Goal: Task Accomplishment & Management: Complete application form

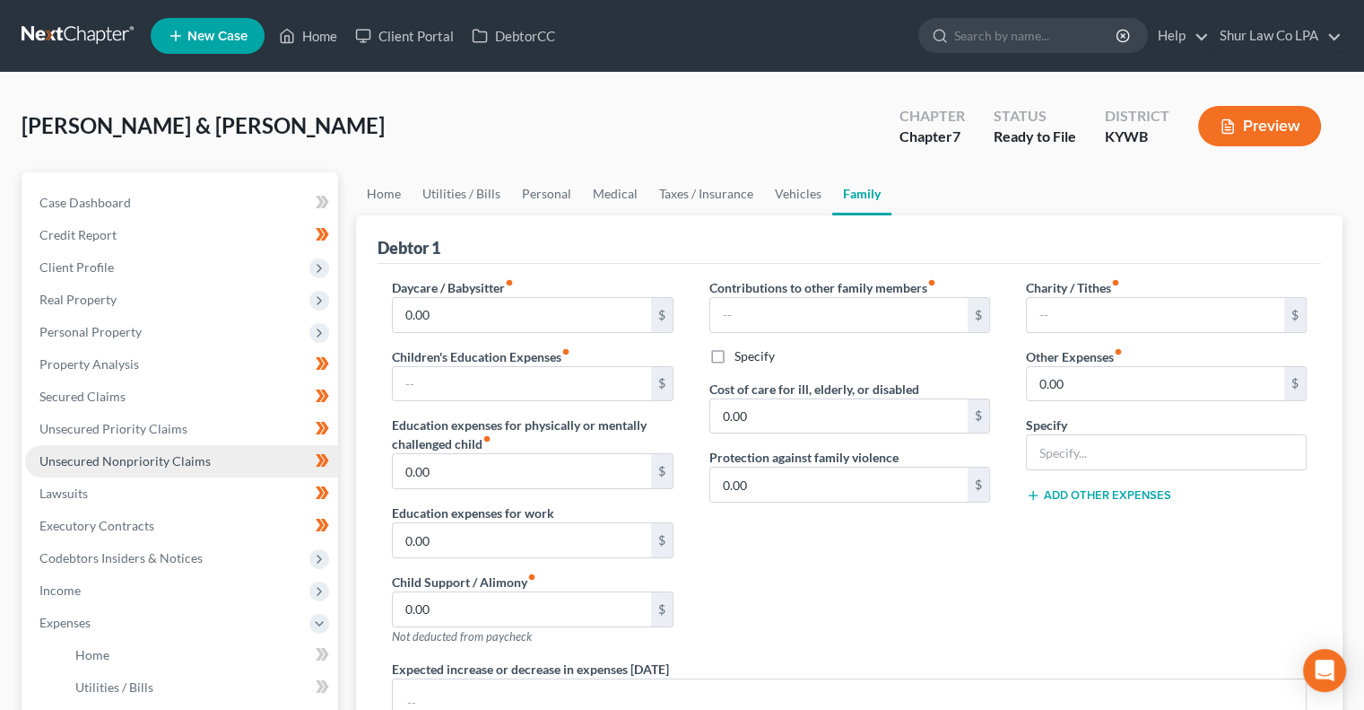
click at [151, 458] on span "Unsecured Nonpriority Claims" at bounding box center [124, 460] width 171 height 15
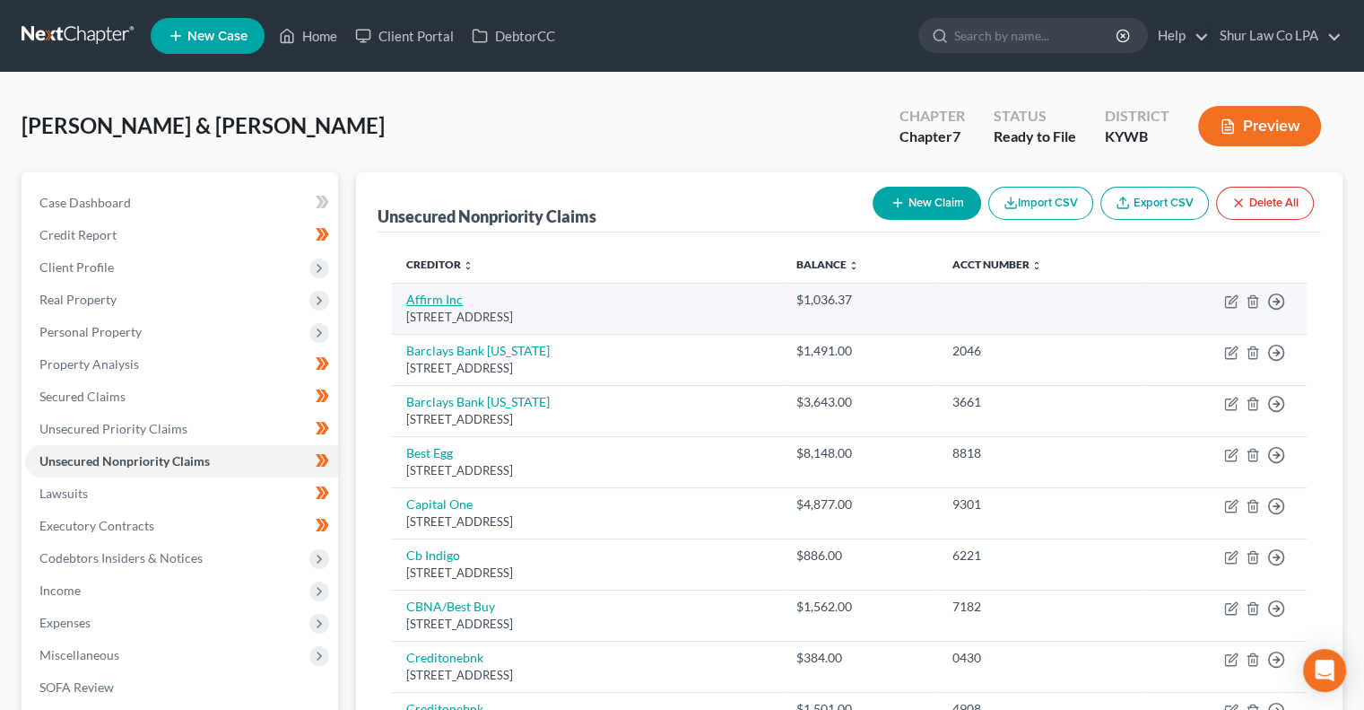
click at [450, 303] on link "Affirm Inc" at bounding box center [434, 299] width 57 height 15
select select "4"
select select "10"
select select "2"
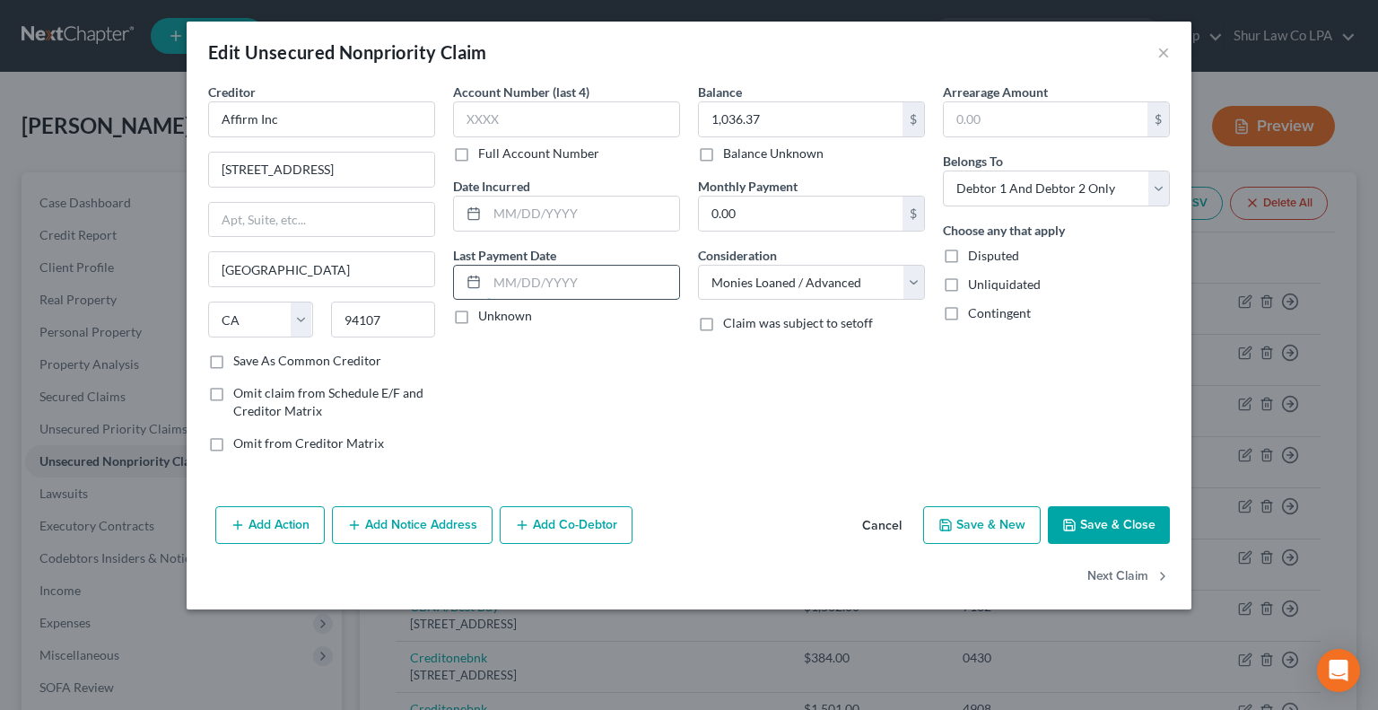
click at [518, 284] on input "text" at bounding box center [583, 283] width 192 height 34
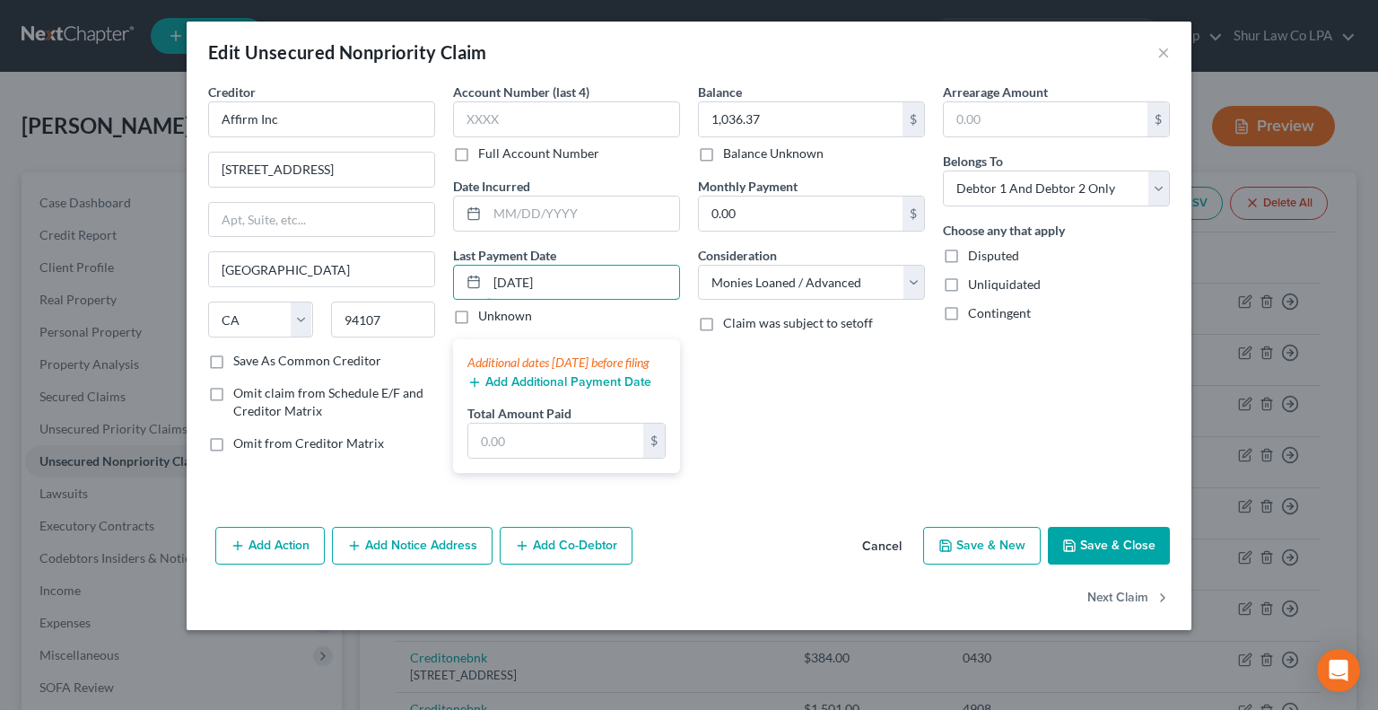
type input "[DATE]"
click at [549, 389] on button "Add Additional Payment Date" at bounding box center [559, 382] width 184 height 14
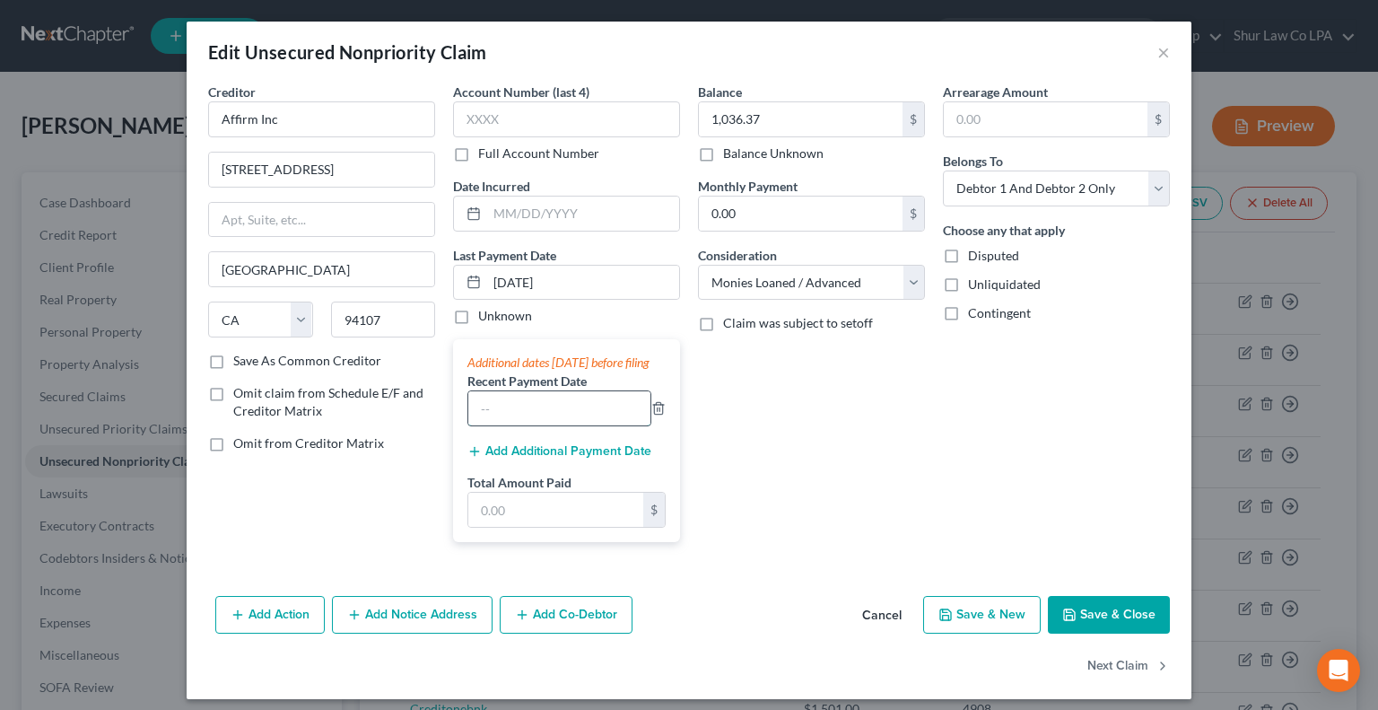
click at [521, 422] on input "text" at bounding box center [559, 408] width 182 height 34
type input "[DATE]"
click at [539, 458] on div "Add Additional Payment Date" at bounding box center [566, 449] width 198 height 18
click at [535, 458] on button "Add Additional Payment Date" at bounding box center [559, 451] width 184 height 14
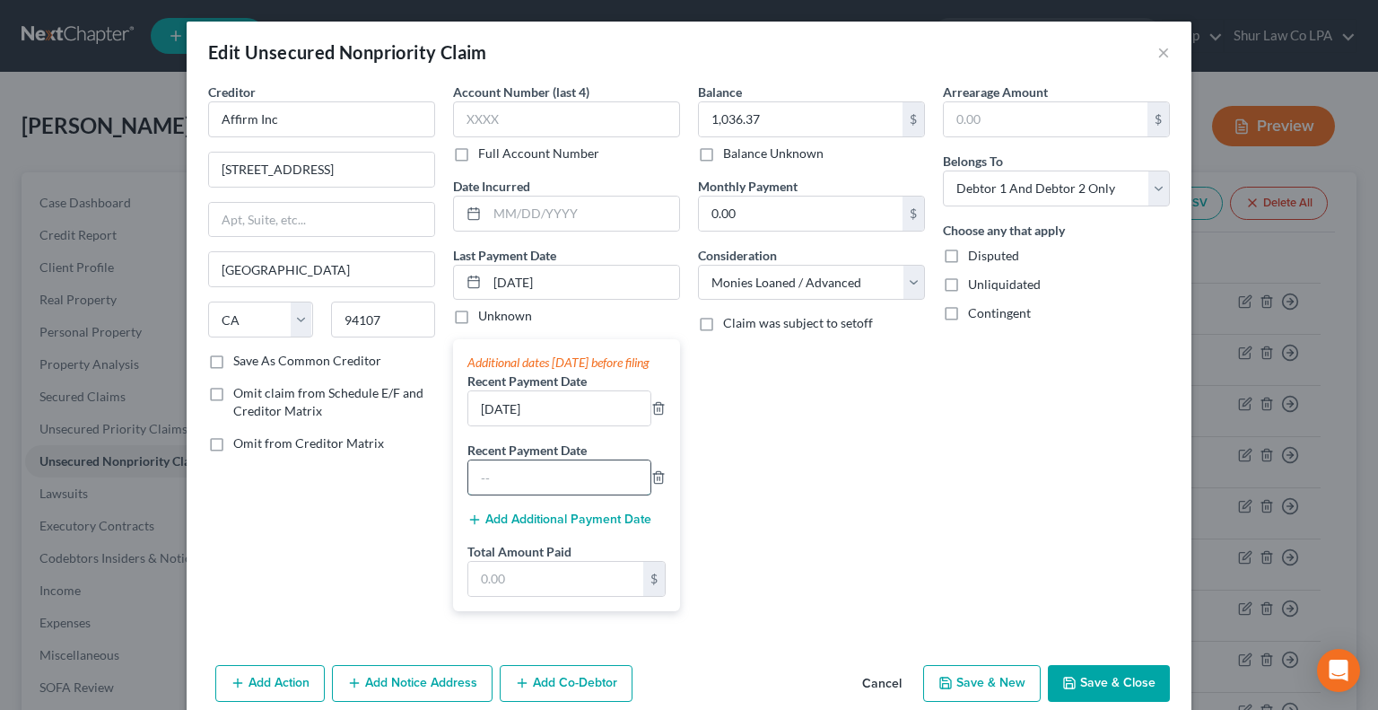
click at [518, 491] on input "text" at bounding box center [559, 477] width 182 height 34
type input "[DATE]"
click at [521, 582] on input "text" at bounding box center [555, 579] width 175 height 34
click at [558, 596] on input "869." at bounding box center [555, 579] width 175 height 34
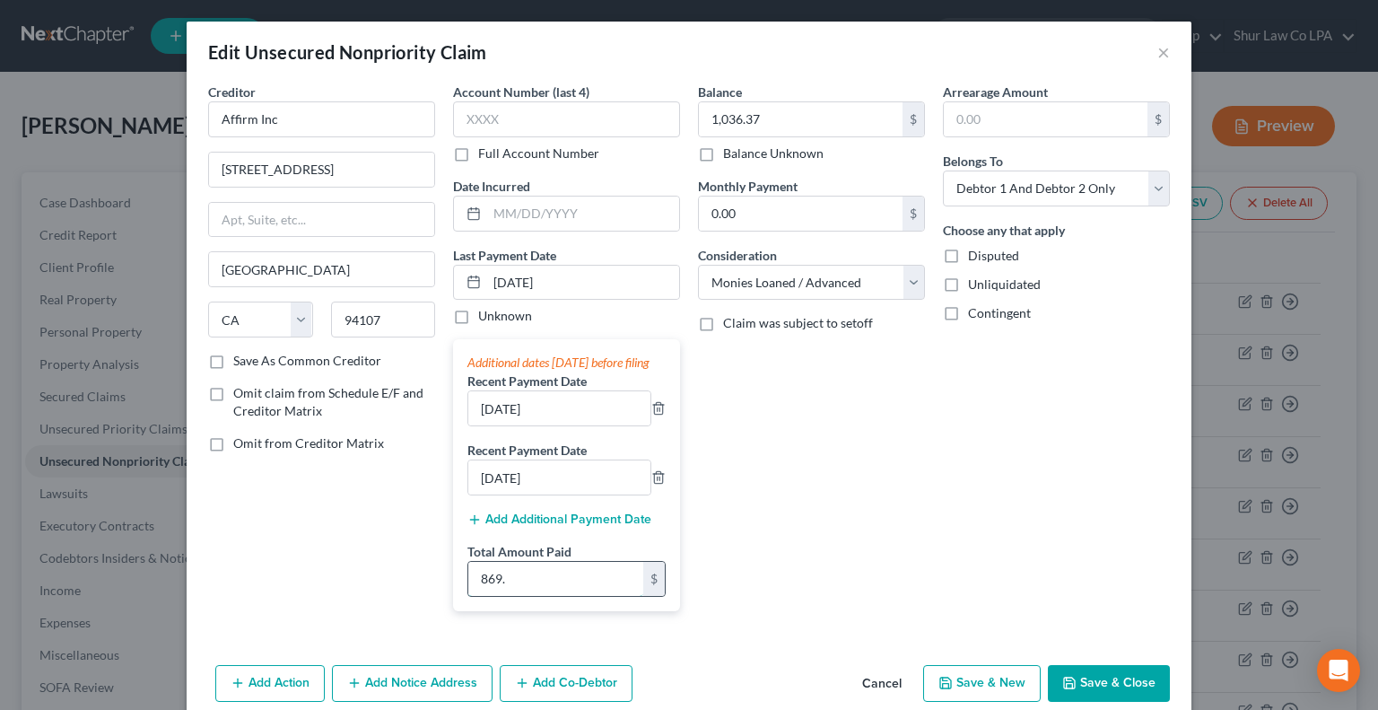
click at [558, 596] on input "869." at bounding box center [555, 579] width 175 height 34
type input "869.59"
click at [934, 519] on div "Arrearage Amount $ Belongs To * Select Debtor 1 Only Debtor 2 Only Debtor 1 And…" at bounding box center [1056, 354] width 245 height 543
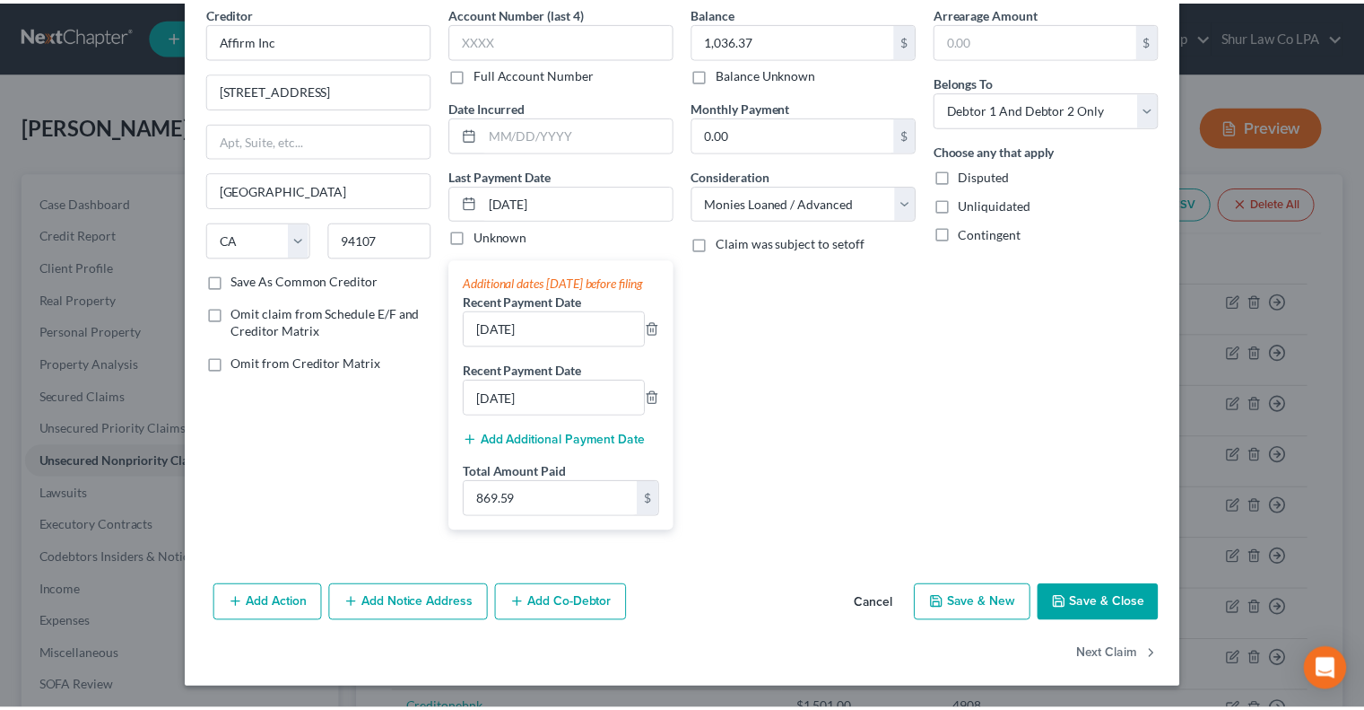
scroll to position [86, 0]
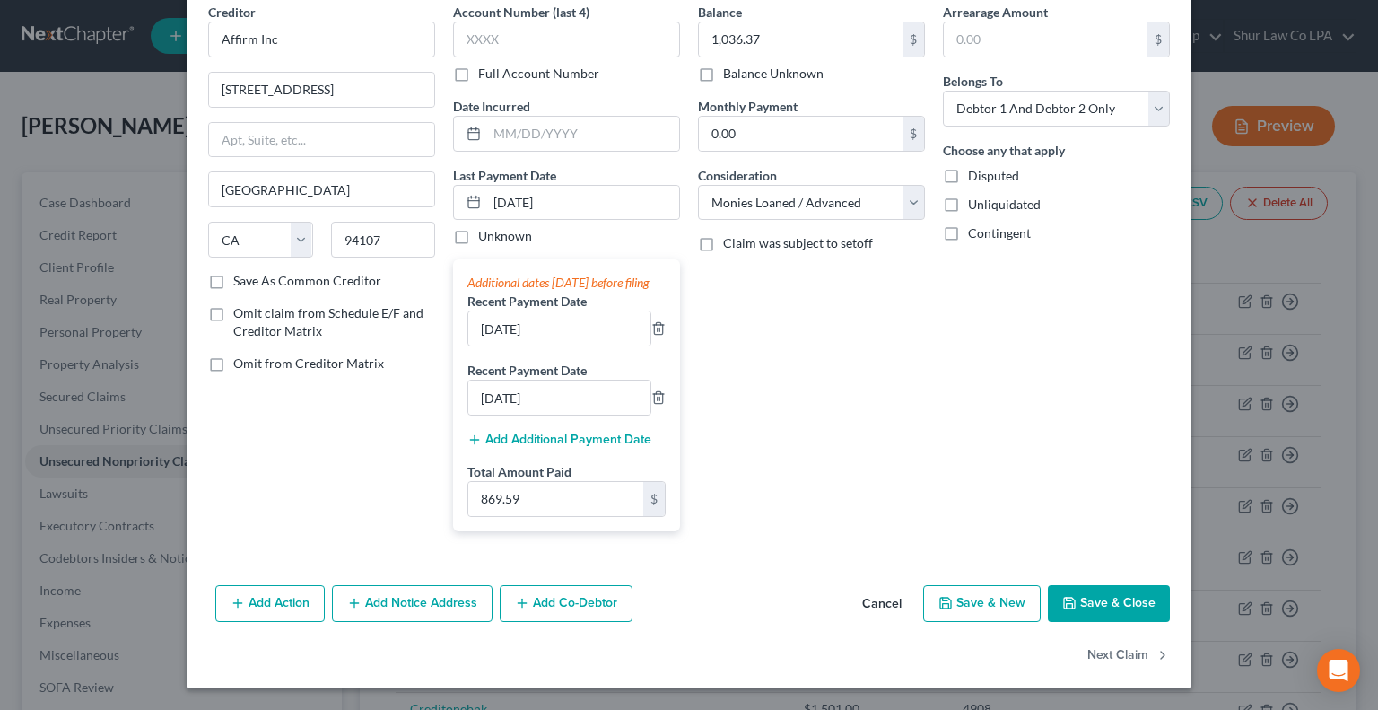
click at [1101, 605] on button "Save & Close" at bounding box center [1109, 604] width 122 height 38
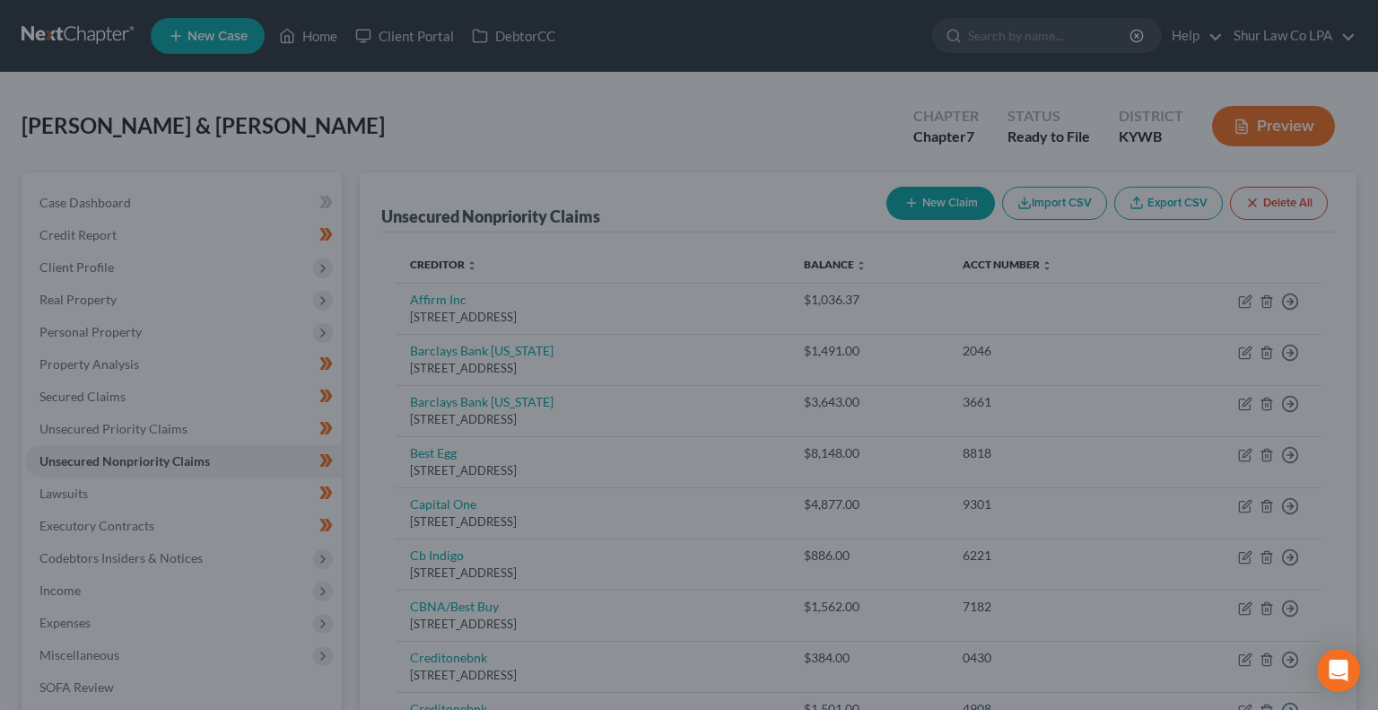
type input "0"
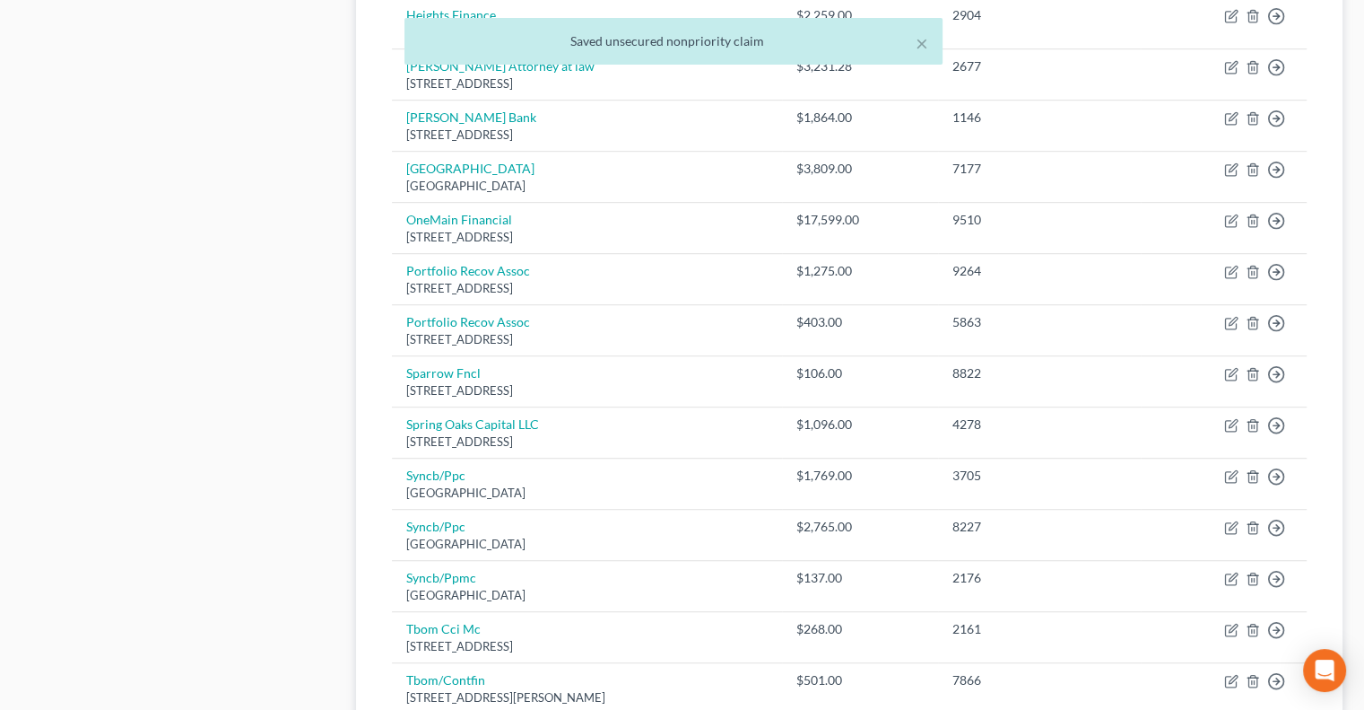
scroll to position [1051, 0]
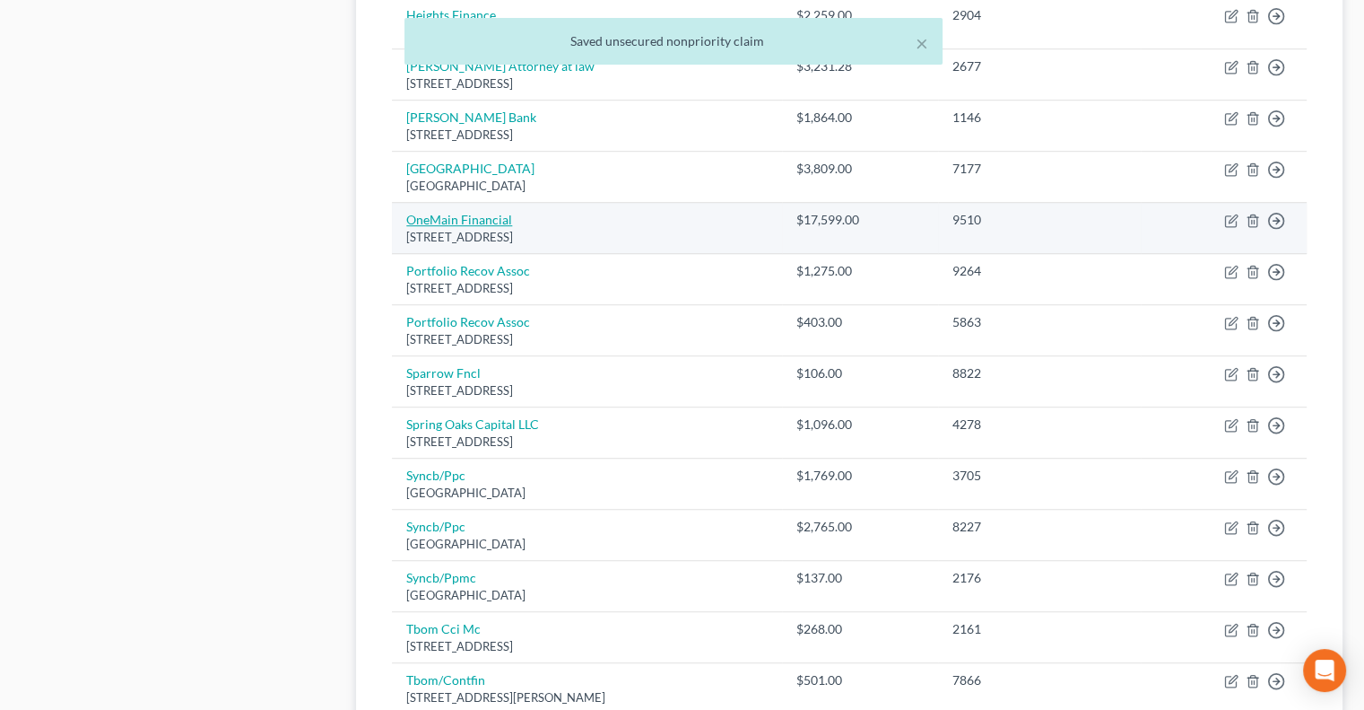
click at [463, 218] on link "OneMain Financial" at bounding box center [459, 219] width 106 height 15
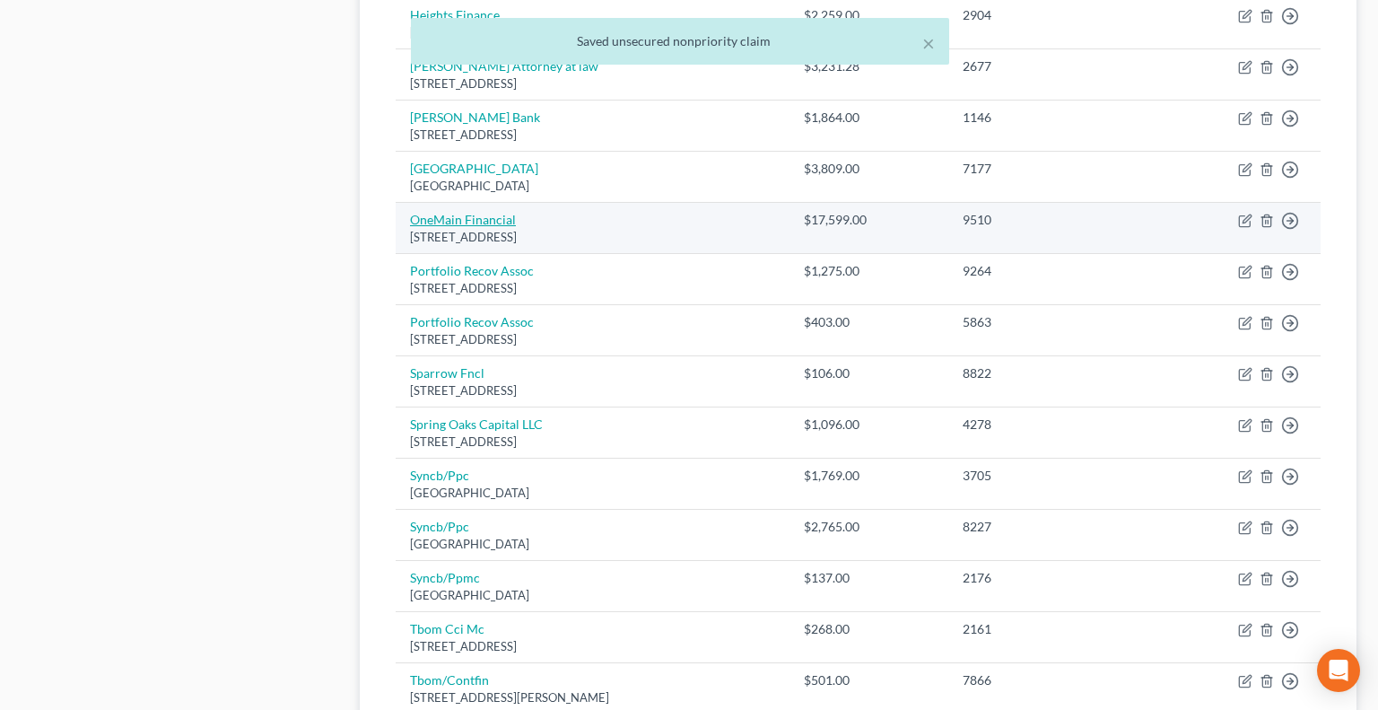
select select "15"
select select "10"
select select "2"
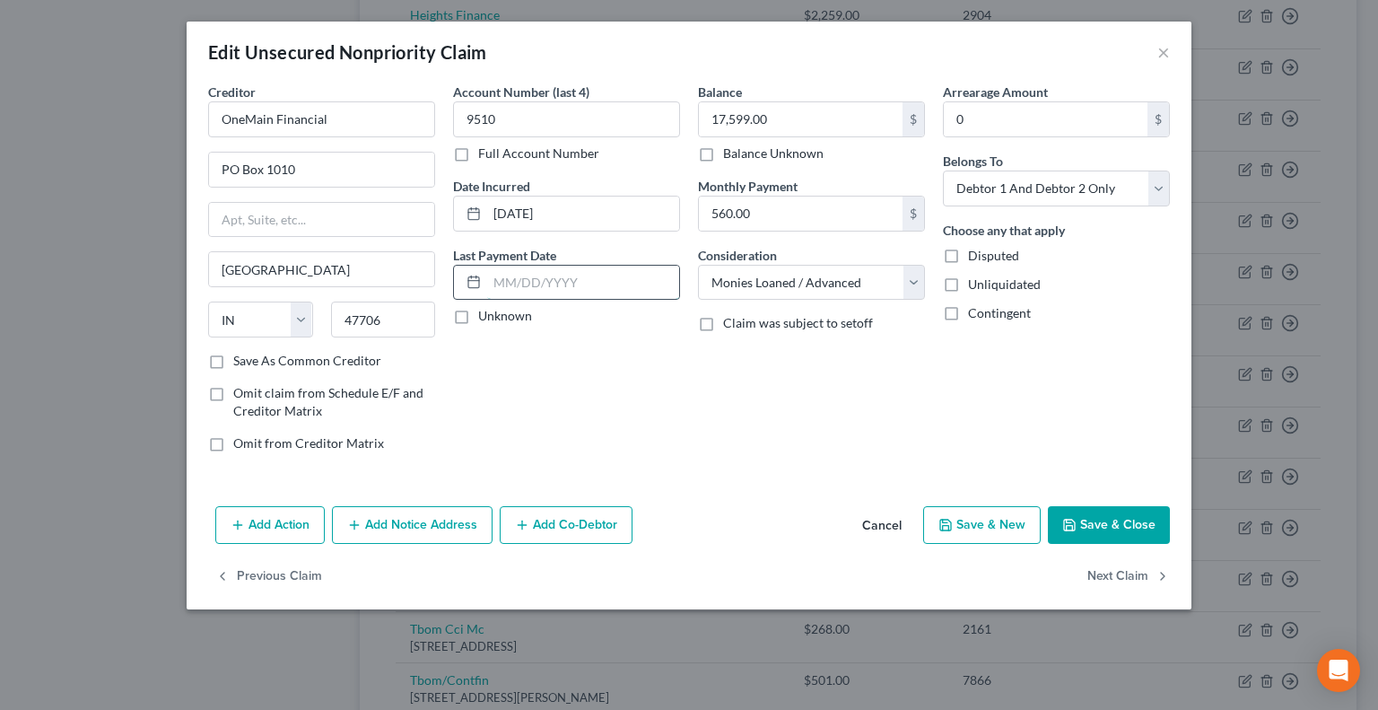
click at [531, 277] on input "text" at bounding box center [583, 283] width 192 height 34
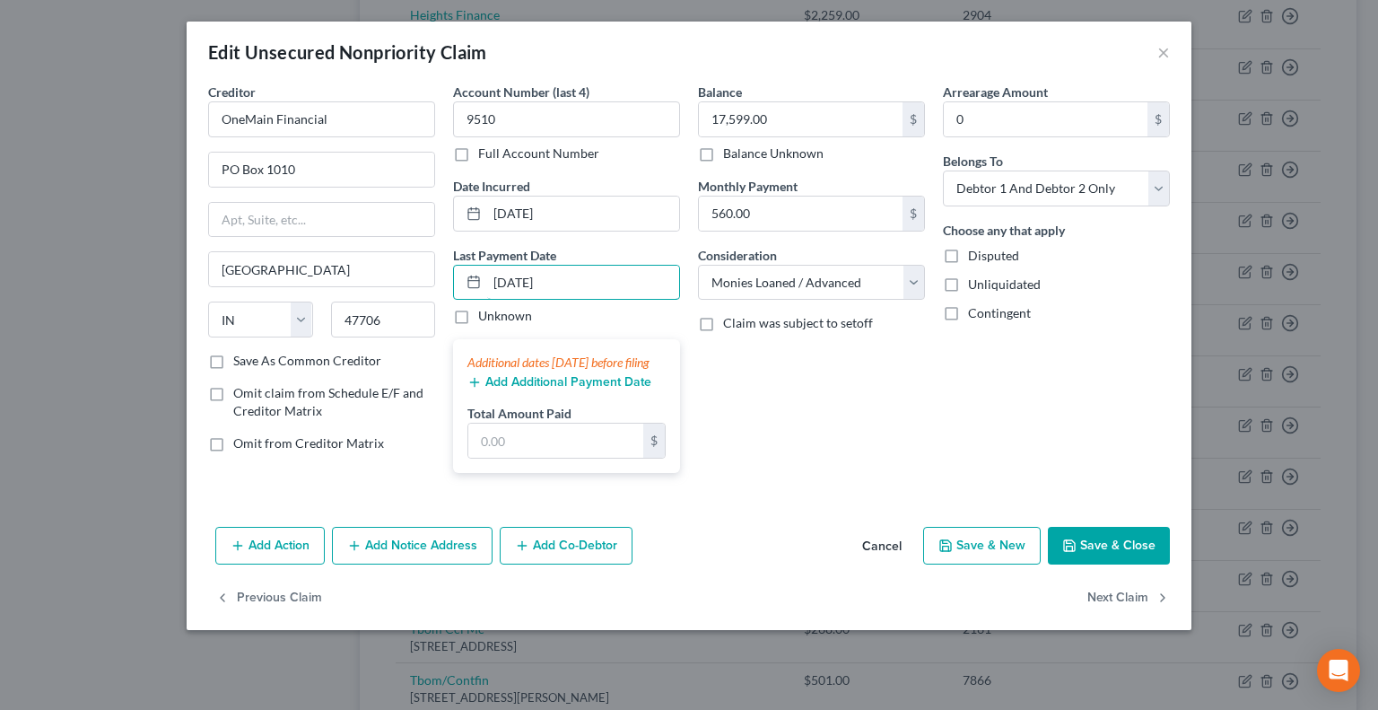
type input "[DATE]"
click at [507, 389] on button "Add Additional Payment Date" at bounding box center [559, 382] width 184 height 14
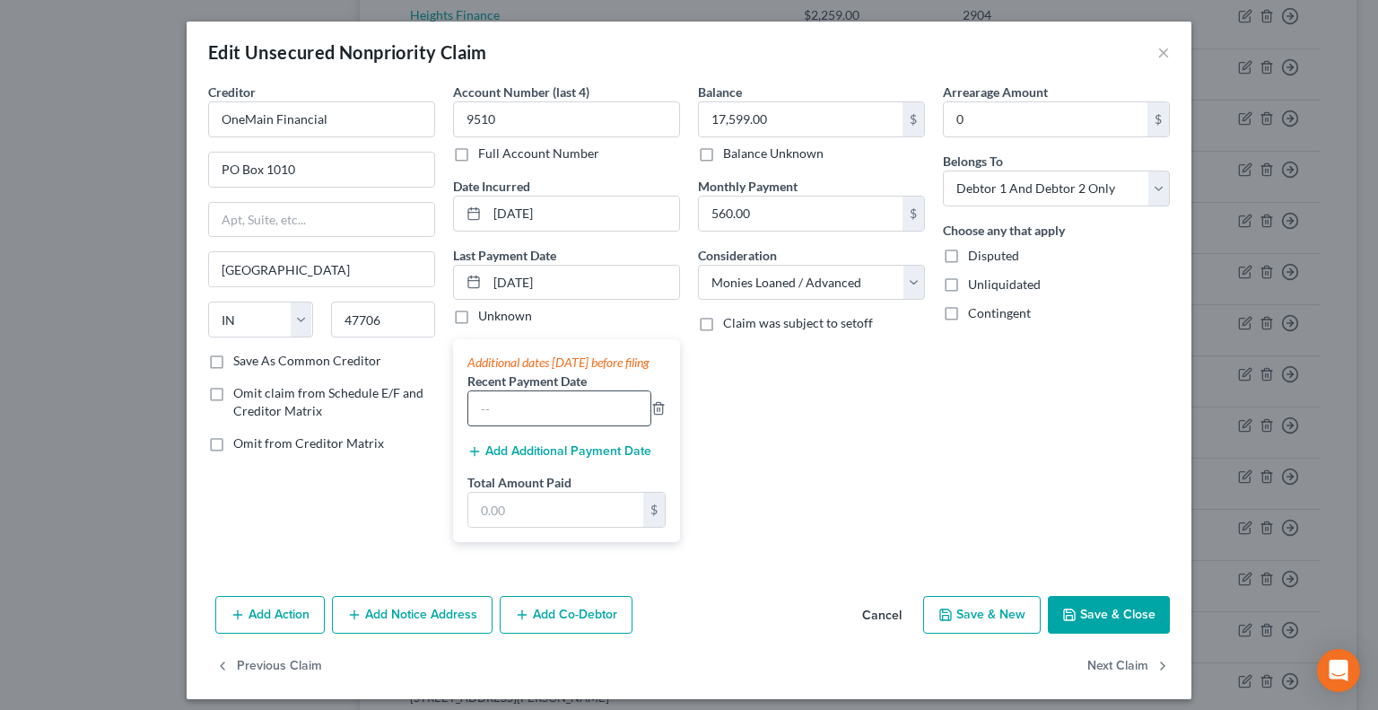
click at [520, 421] on input "text" at bounding box center [559, 408] width 182 height 34
type input "[DATE]"
click at [520, 523] on input "text" at bounding box center [555, 509] width 175 height 34
type input "840.57"
click at [850, 455] on div "Balance 17,599.00 $ Balance Unknown Balance Undetermined 17,599.00 $ Balance Un…" at bounding box center [811, 320] width 245 height 474
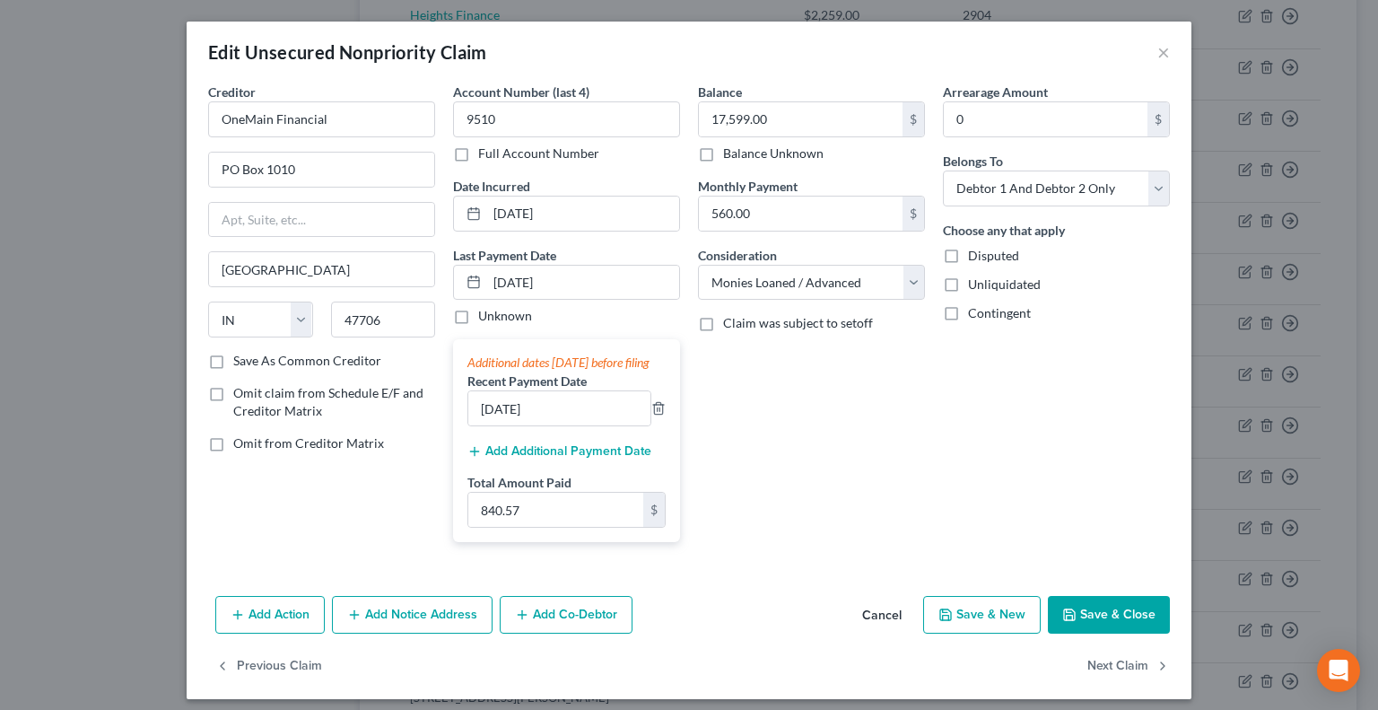
click at [1085, 631] on button "Save & Close" at bounding box center [1109, 615] width 122 height 38
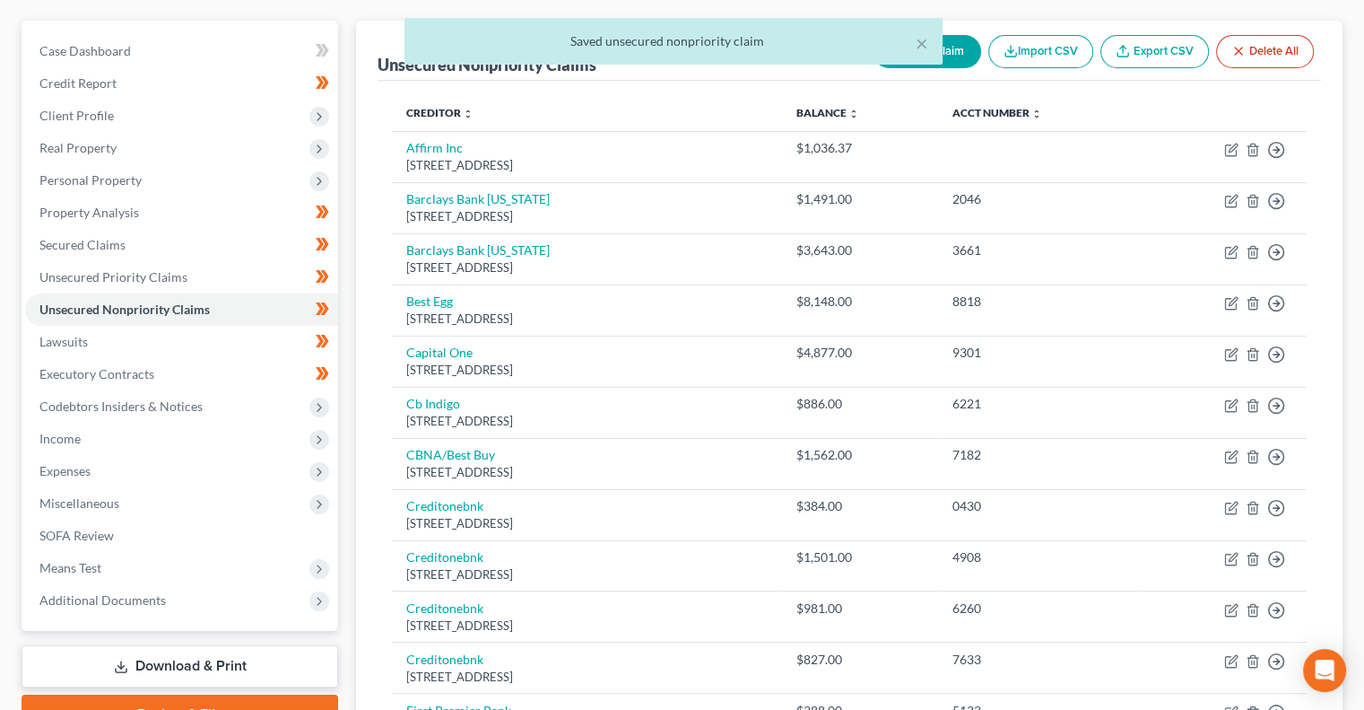
scroll to position [0, 0]
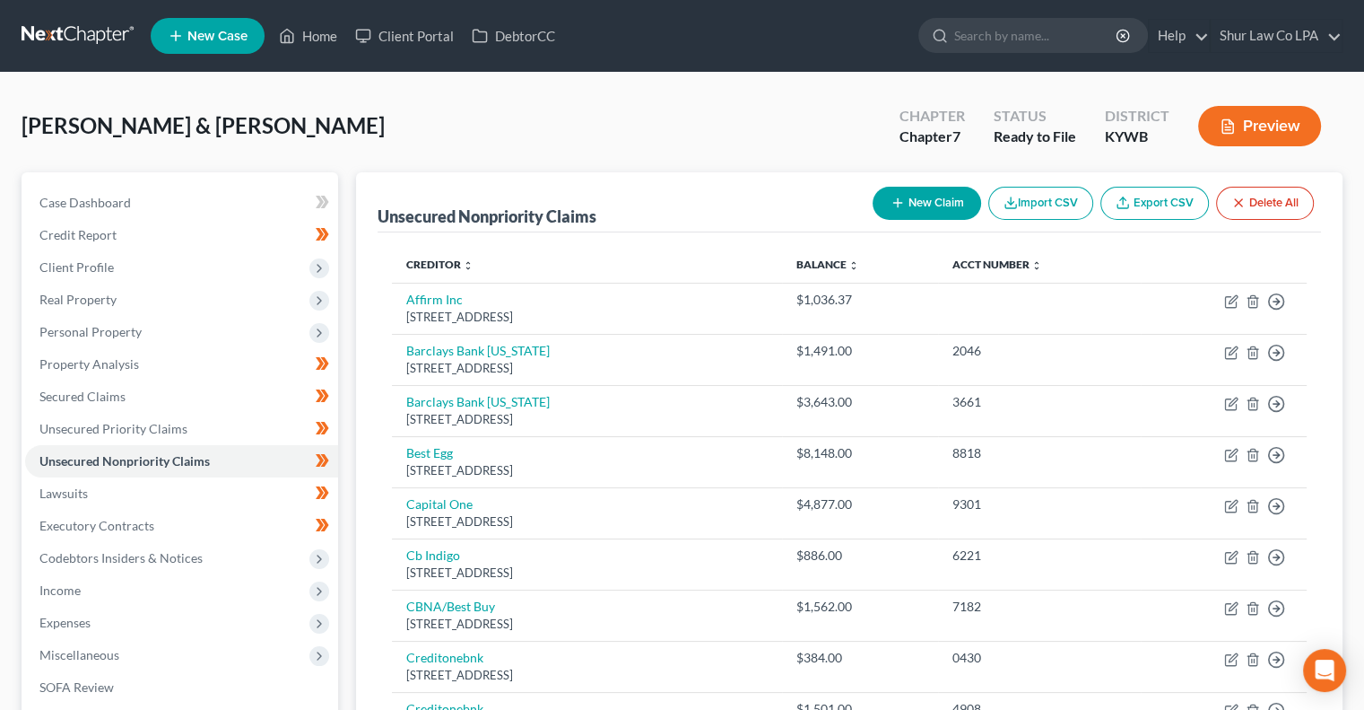
click at [55, 14] on nav "Home New Case Client Portal DebtorCC Shur Law Co LPA [PERSON_NAME][EMAIL_ADDRES…" at bounding box center [682, 36] width 1364 height 72
click at [60, 30] on link at bounding box center [79, 36] width 115 height 32
